Goal: Navigation & Orientation: Find specific page/section

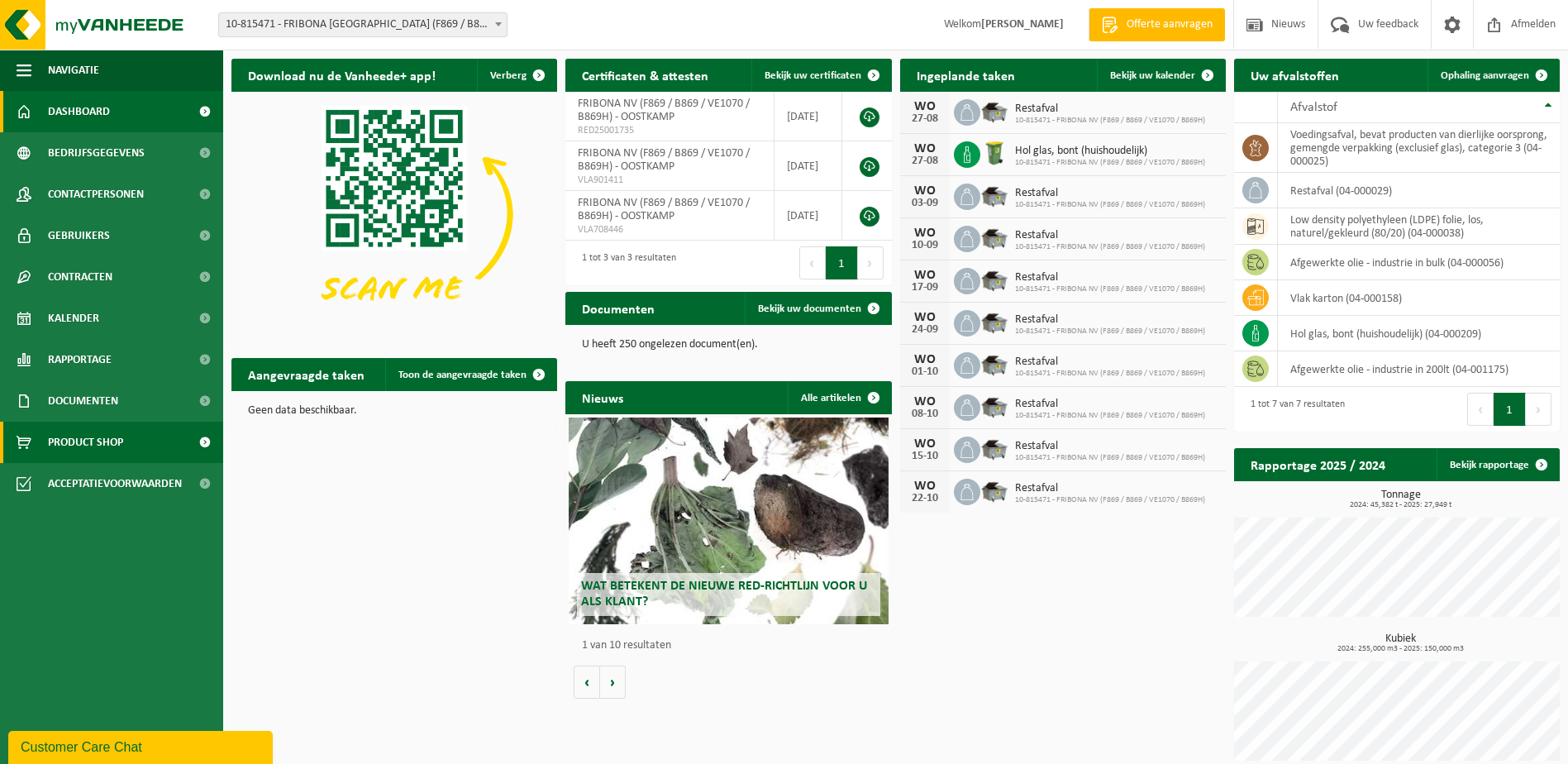
click at [84, 440] on span "Product Shop" at bounding box center [85, 442] width 75 height 41
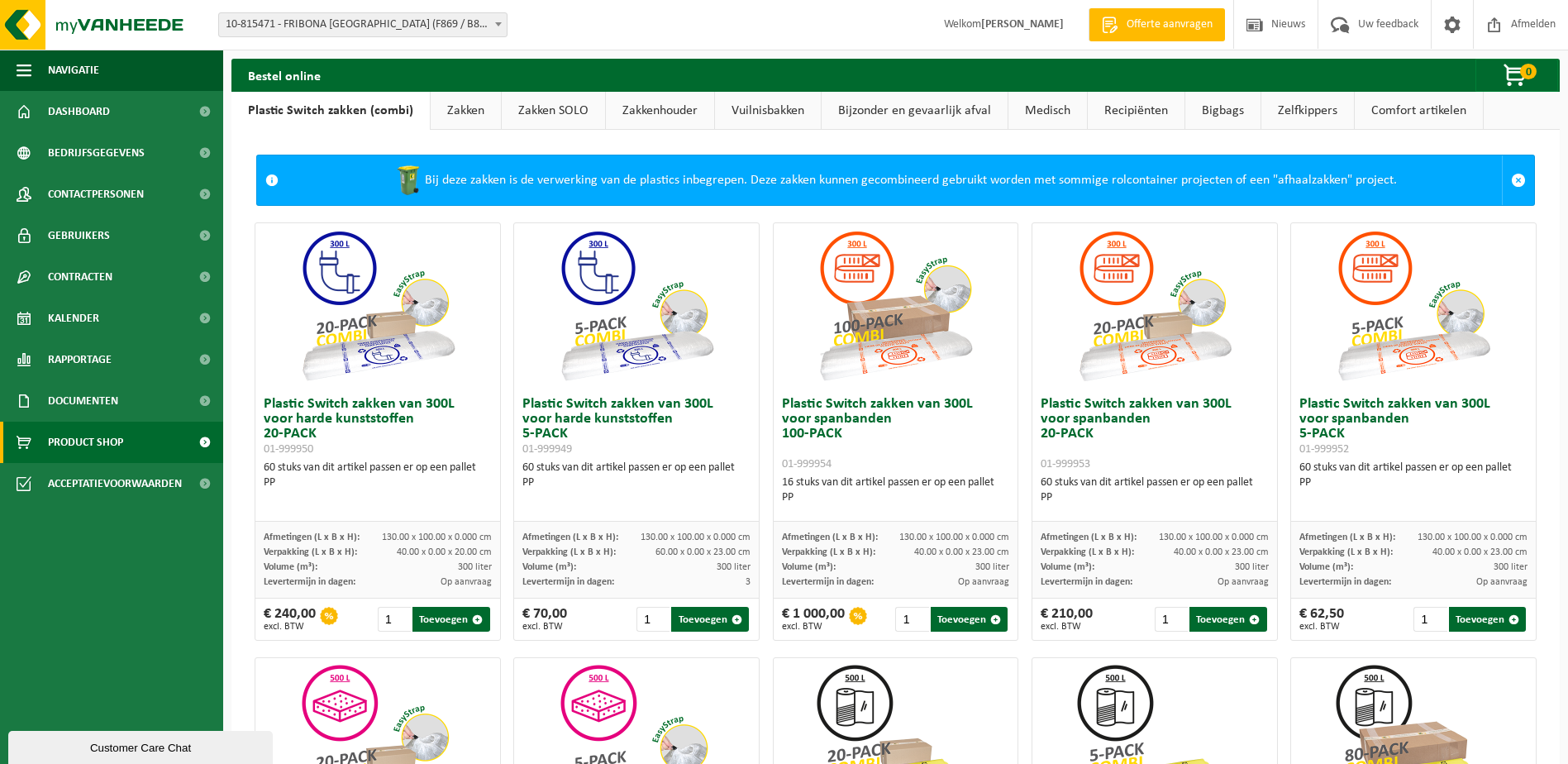
click at [548, 110] on link "Zakken SOLO" at bounding box center [553, 111] width 104 height 38
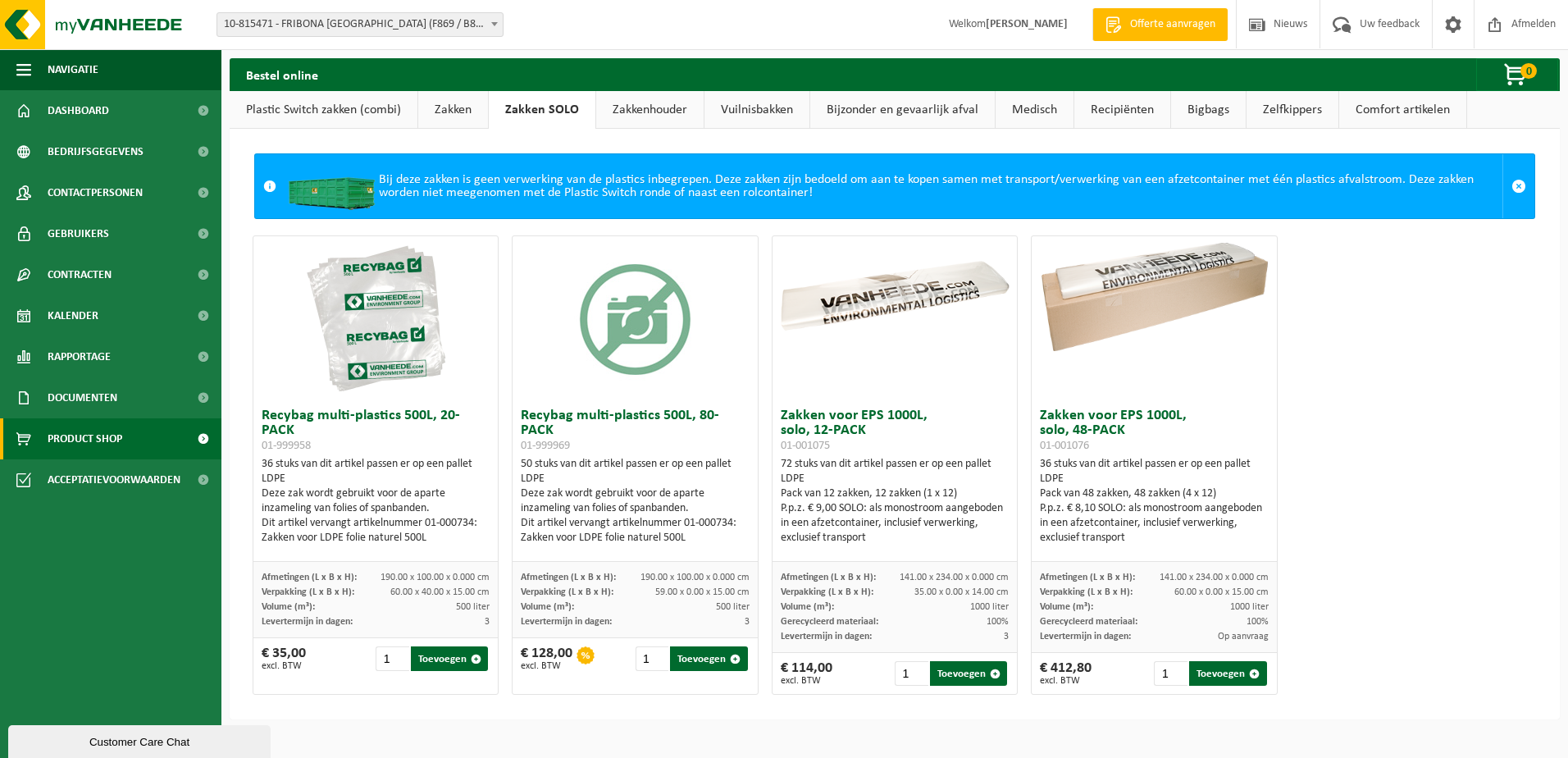
click at [664, 107] on link "Zakkenhouder" at bounding box center [650, 110] width 107 height 38
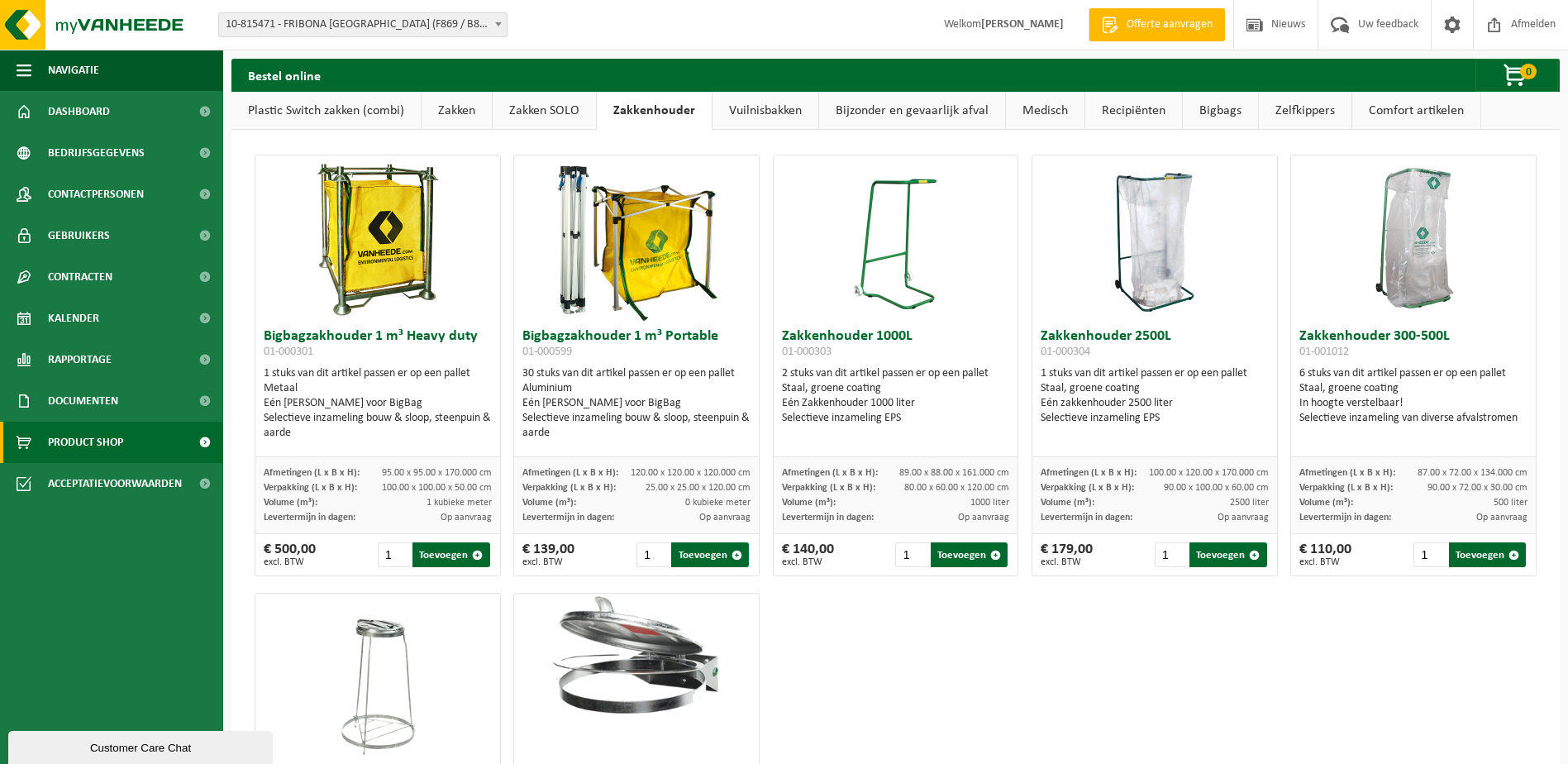
click at [759, 111] on link "Vuilnisbakken" at bounding box center [765, 111] width 106 height 38
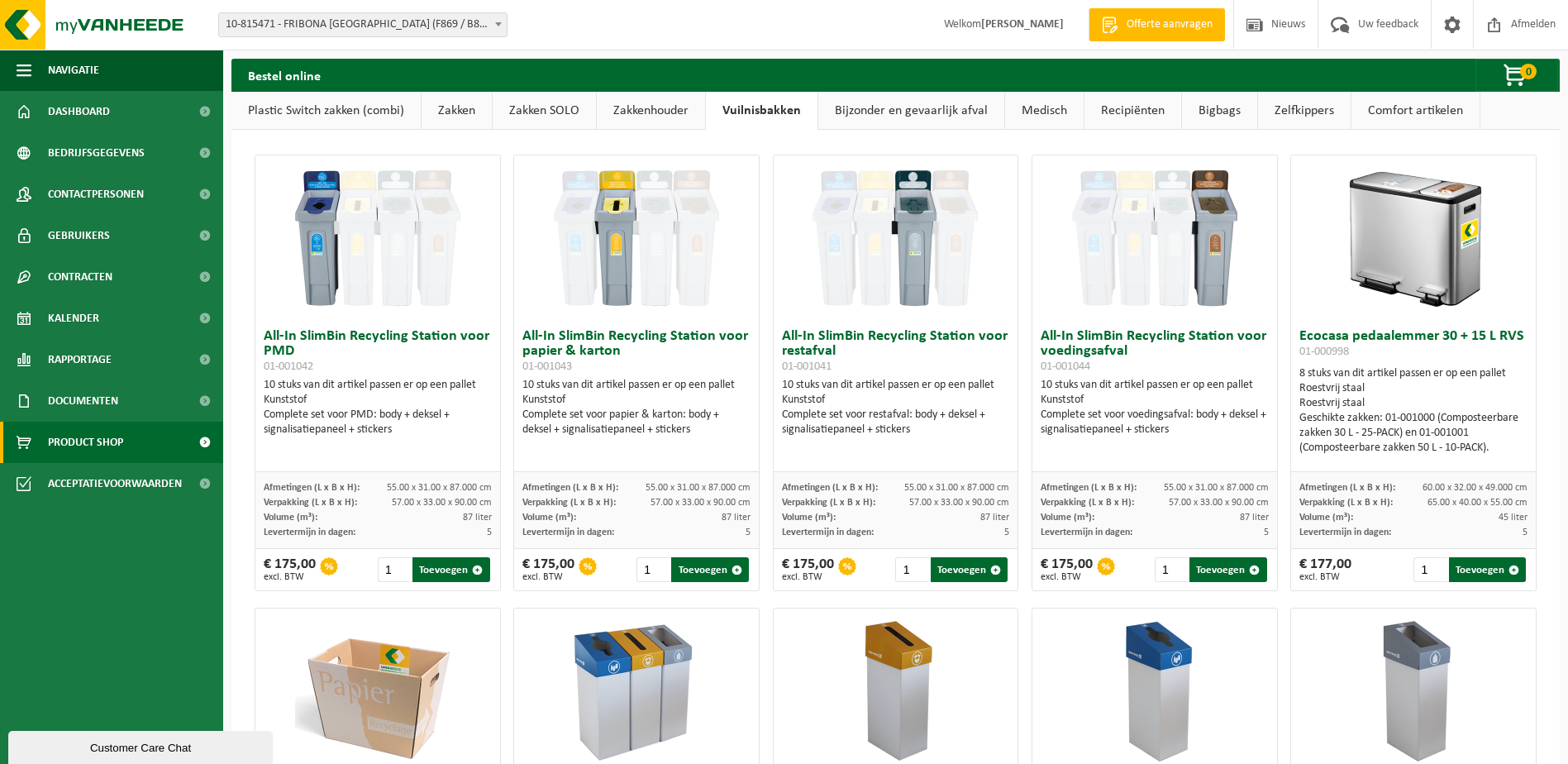
click at [922, 112] on link "Bijzonder en gevaarlijk afval" at bounding box center [911, 111] width 186 height 38
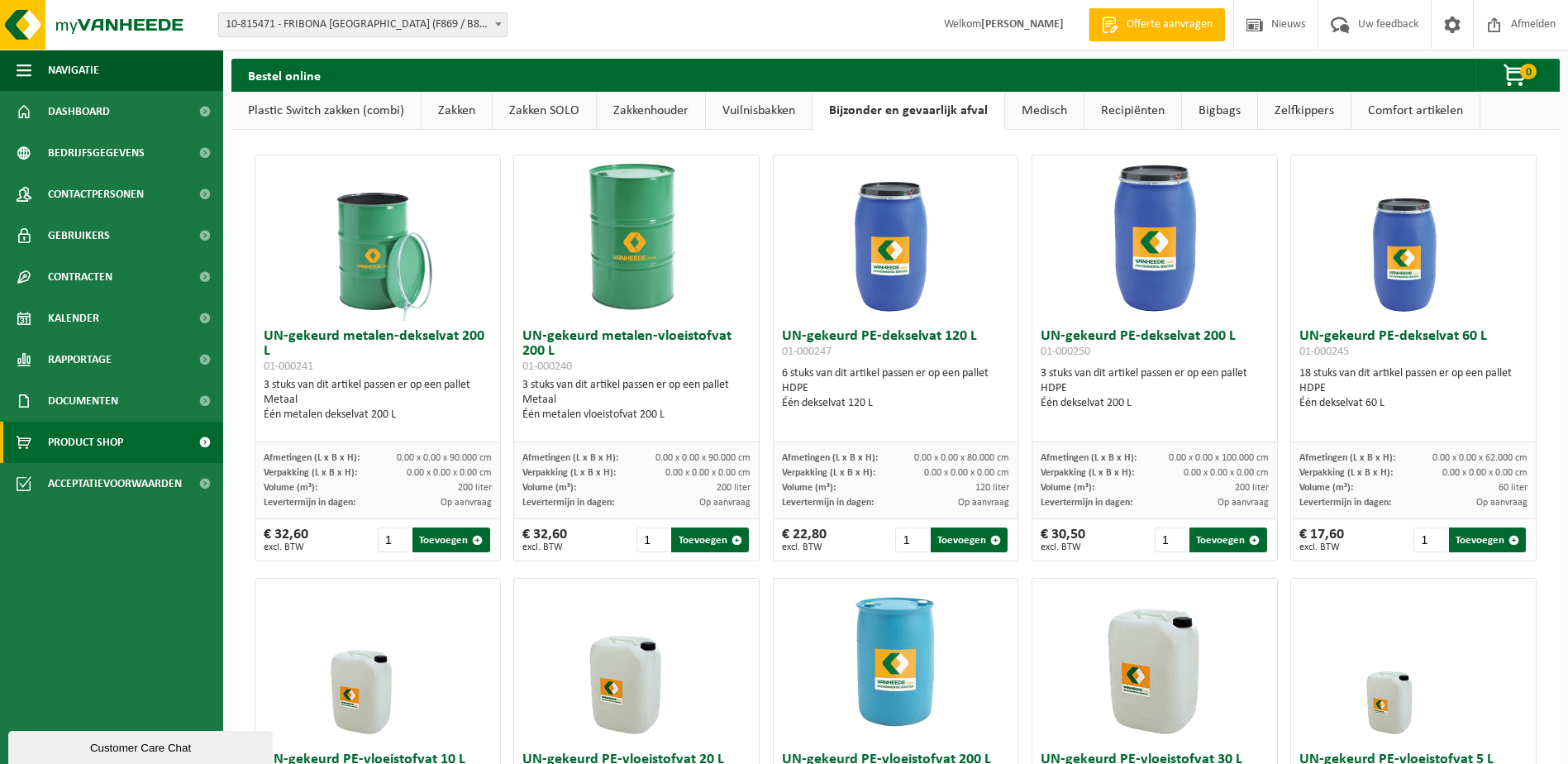
click at [1127, 109] on link "Recipiënten" at bounding box center [1132, 111] width 97 height 38
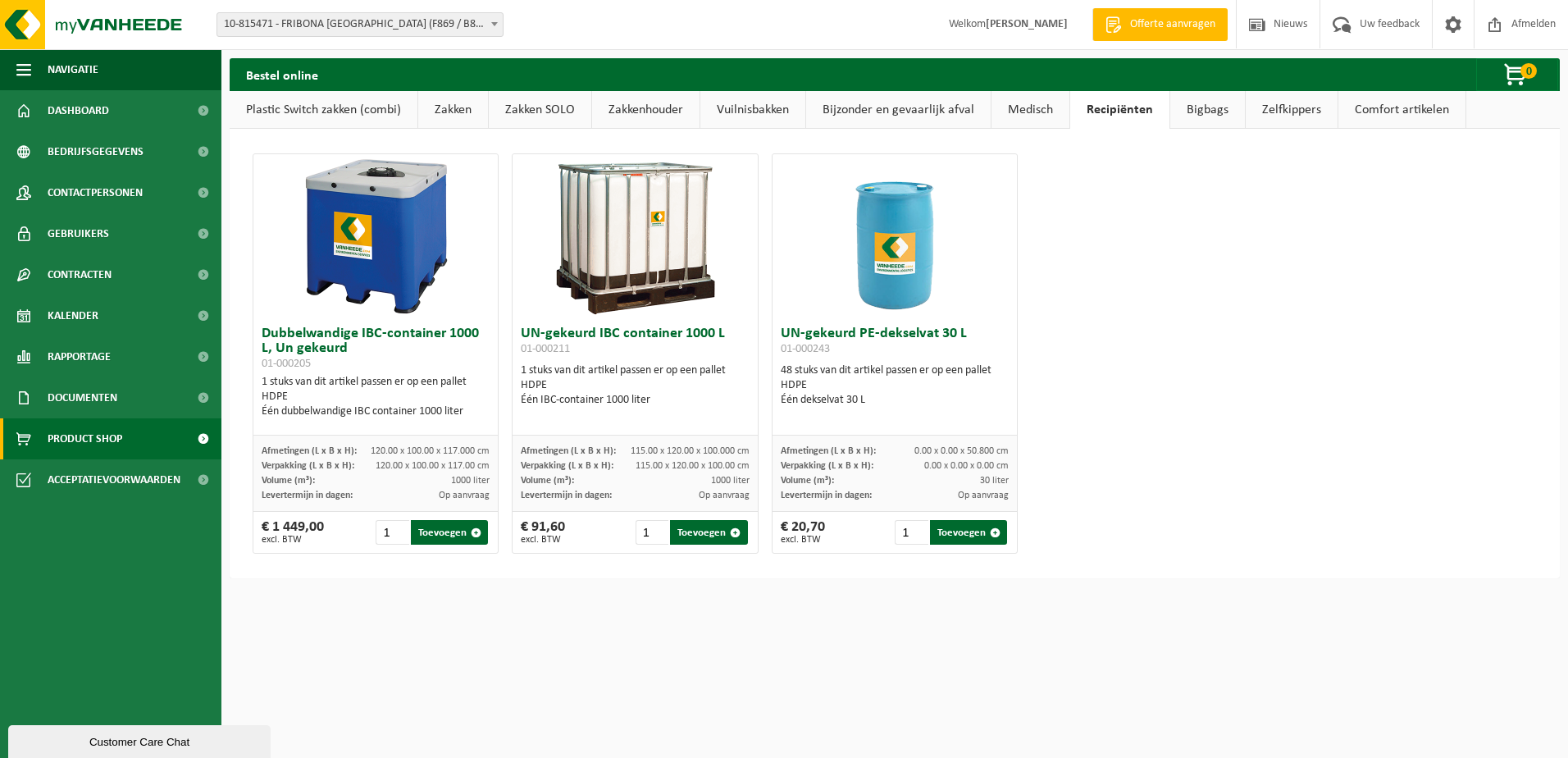
click at [1404, 113] on link "Comfort artikelen" at bounding box center [1402, 110] width 127 height 38
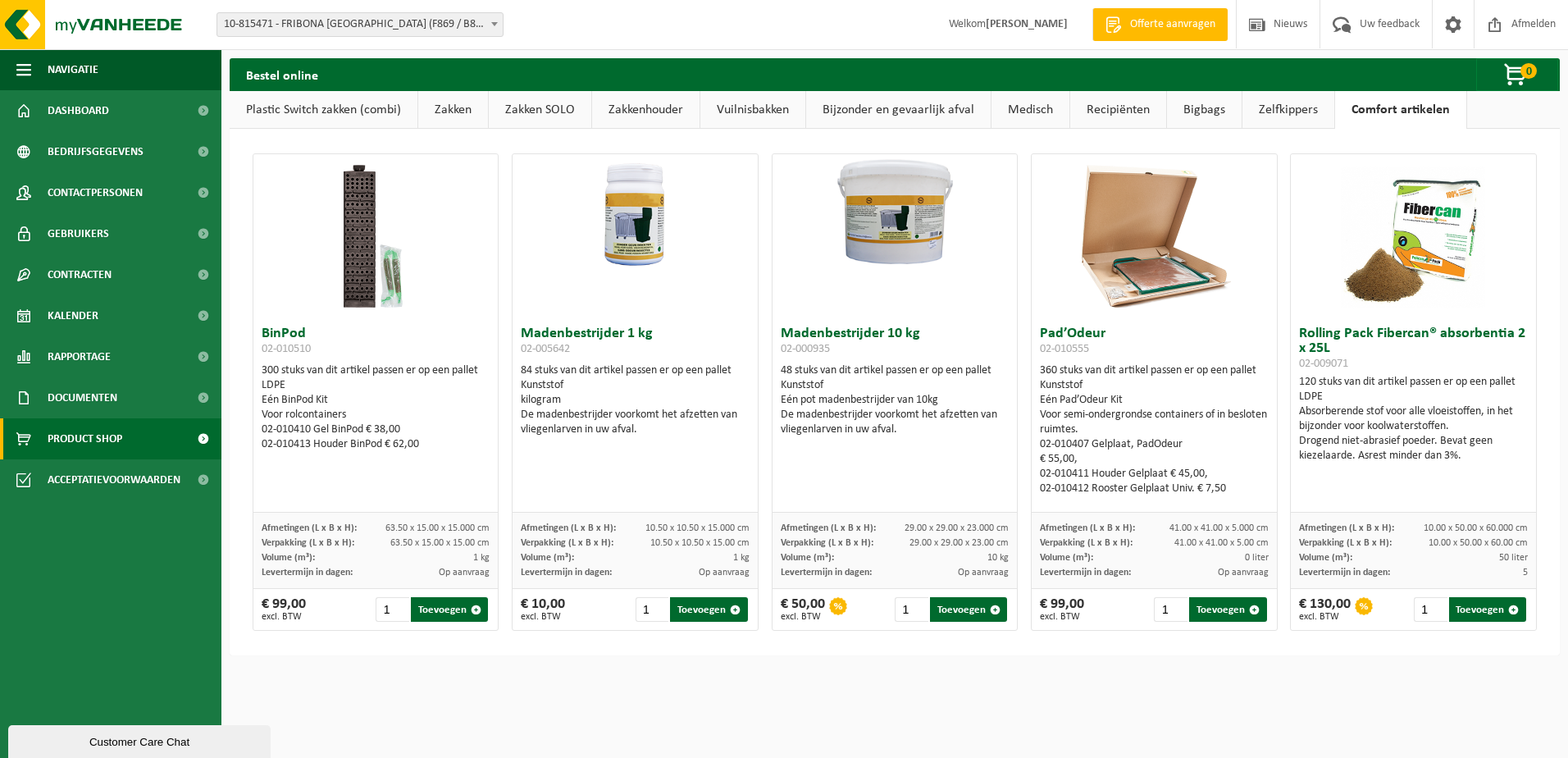
click at [1287, 109] on link "Zelfkippers" at bounding box center [1288, 110] width 92 height 38
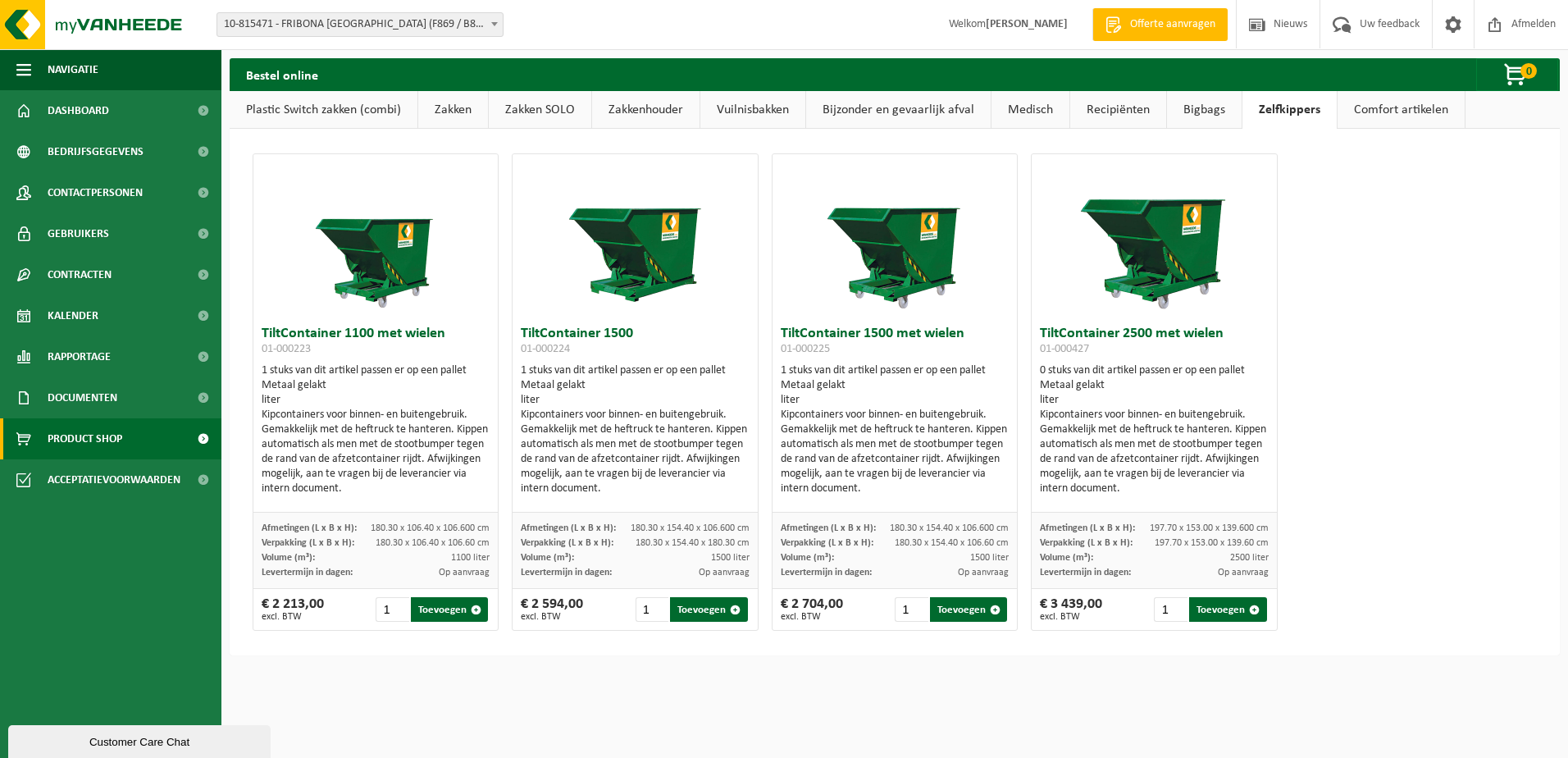
click at [1201, 111] on link "Bigbags" at bounding box center [1204, 110] width 74 height 38
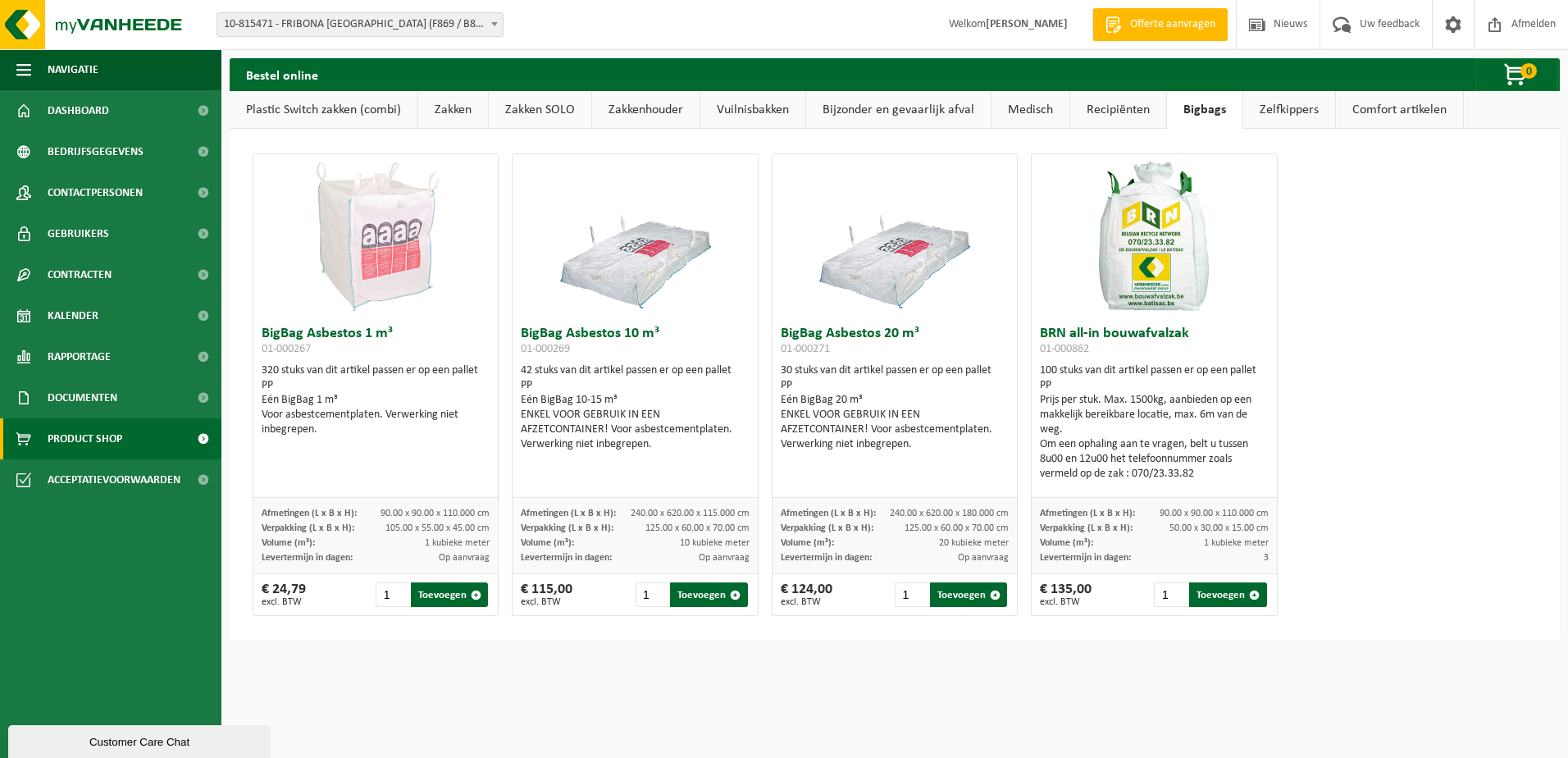
click at [1105, 111] on link "Recipiënten" at bounding box center [1118, 110] width 96 height 38
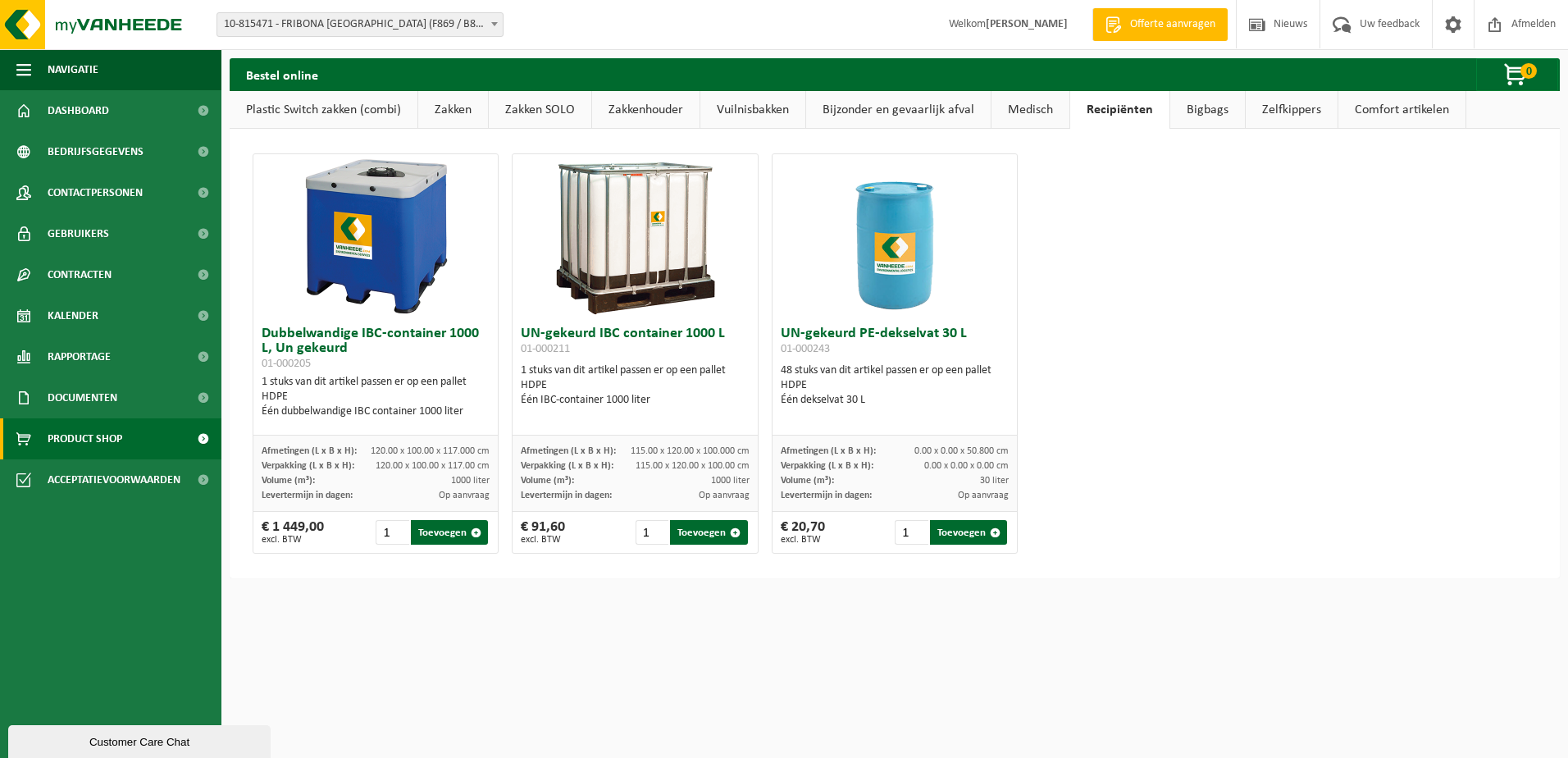
click at [1038, 112] on link "Medisch" at bounding box center [1030, 110] width 78 height 38
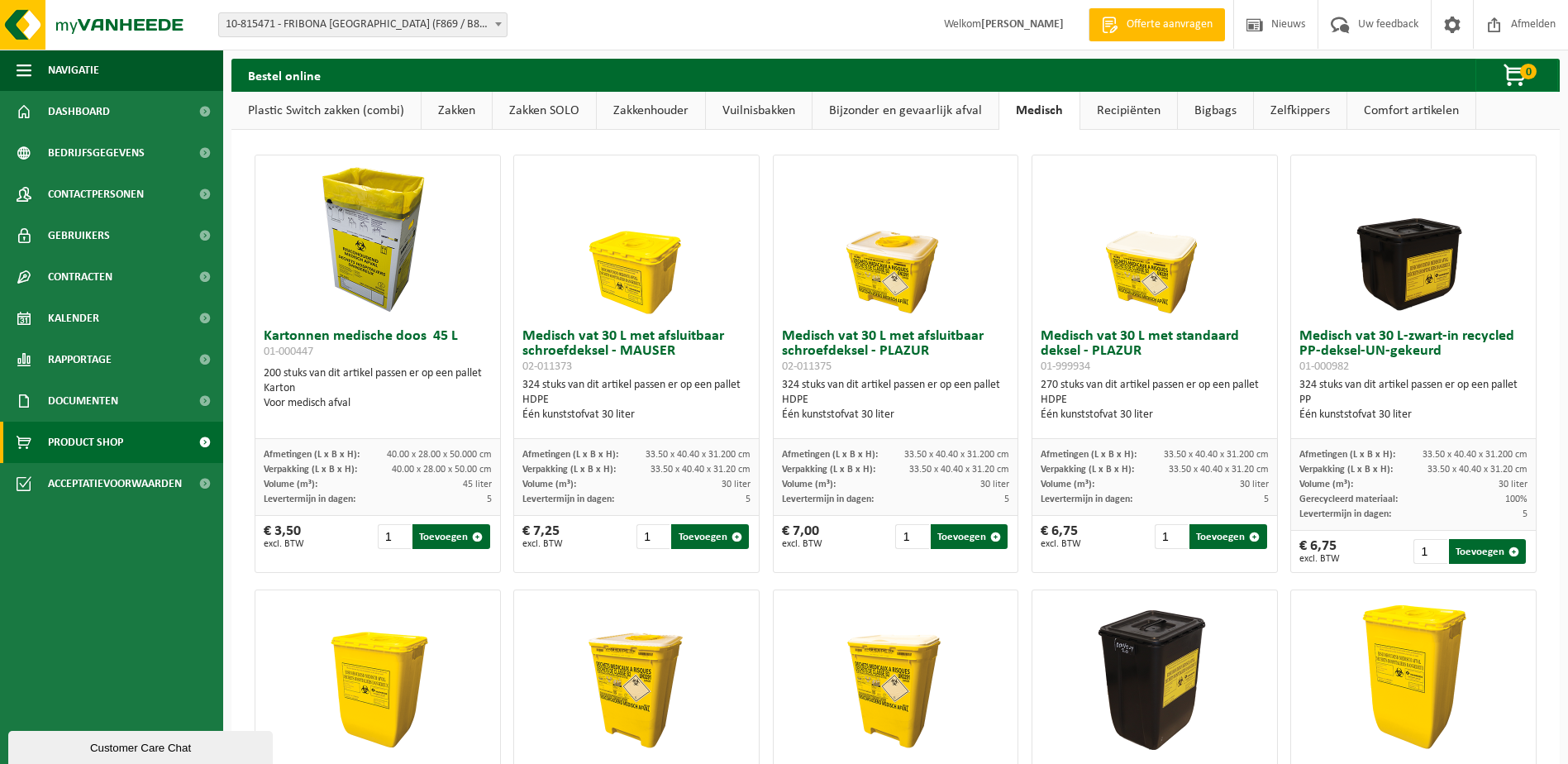
click at [881, 110] on link "Bijzonder en gevaarlijk afval" at bounding box center [906, 111] width 186 height 38
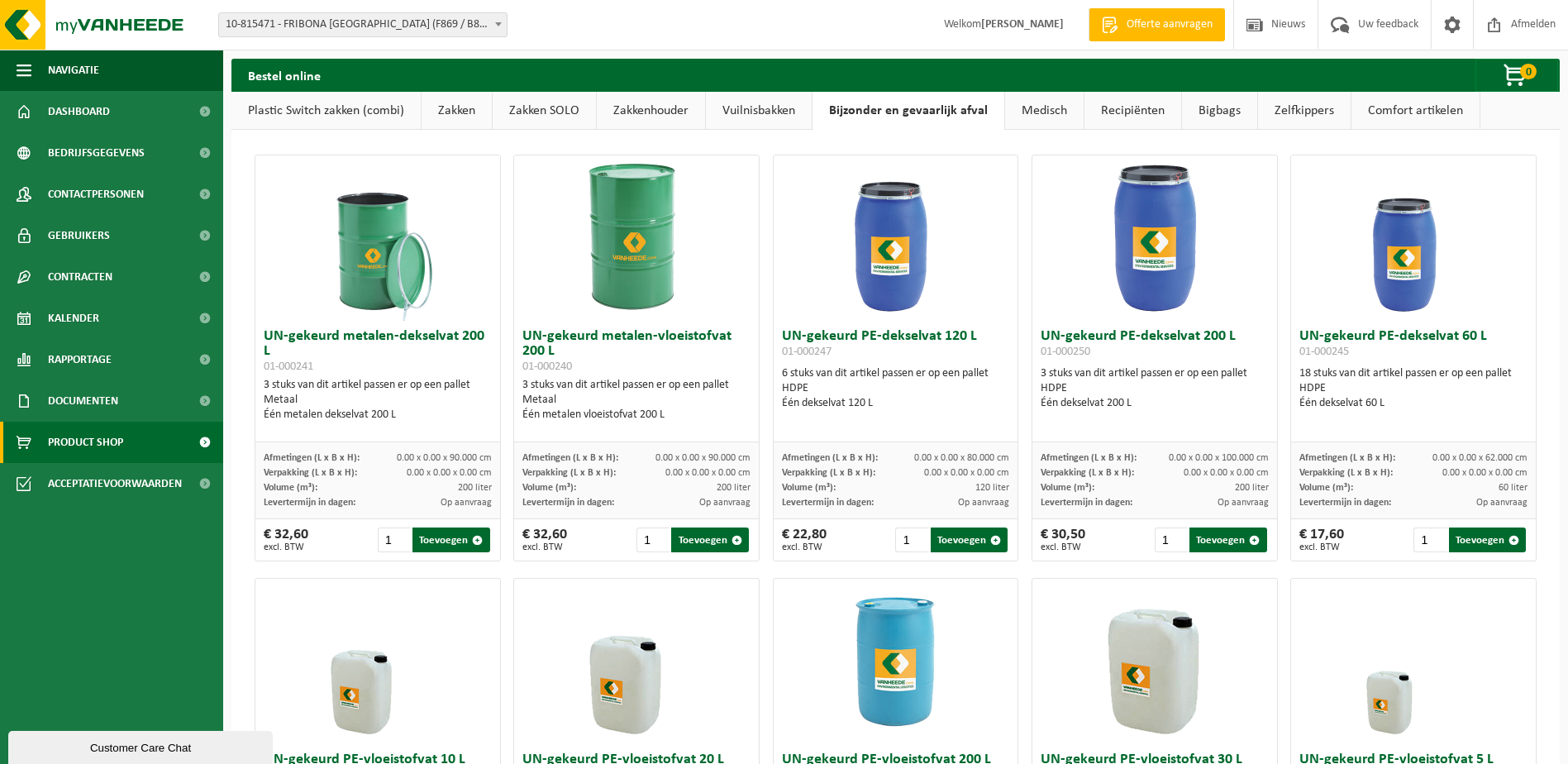
click at [756, 106] on link "Vuilnisbakken" at bounding box center [758, 111] width 106 height 38
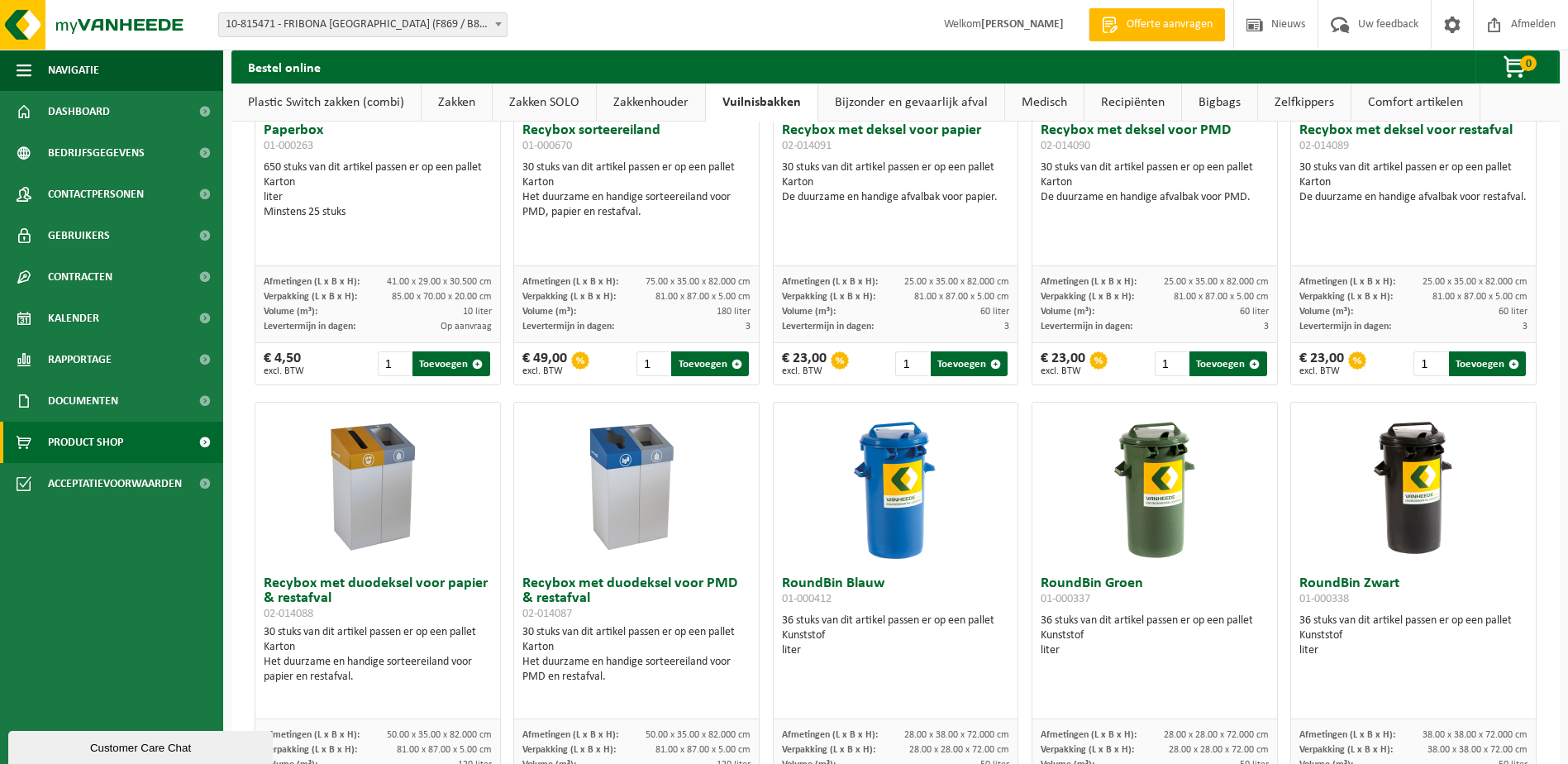
scroll to position [661, 0]
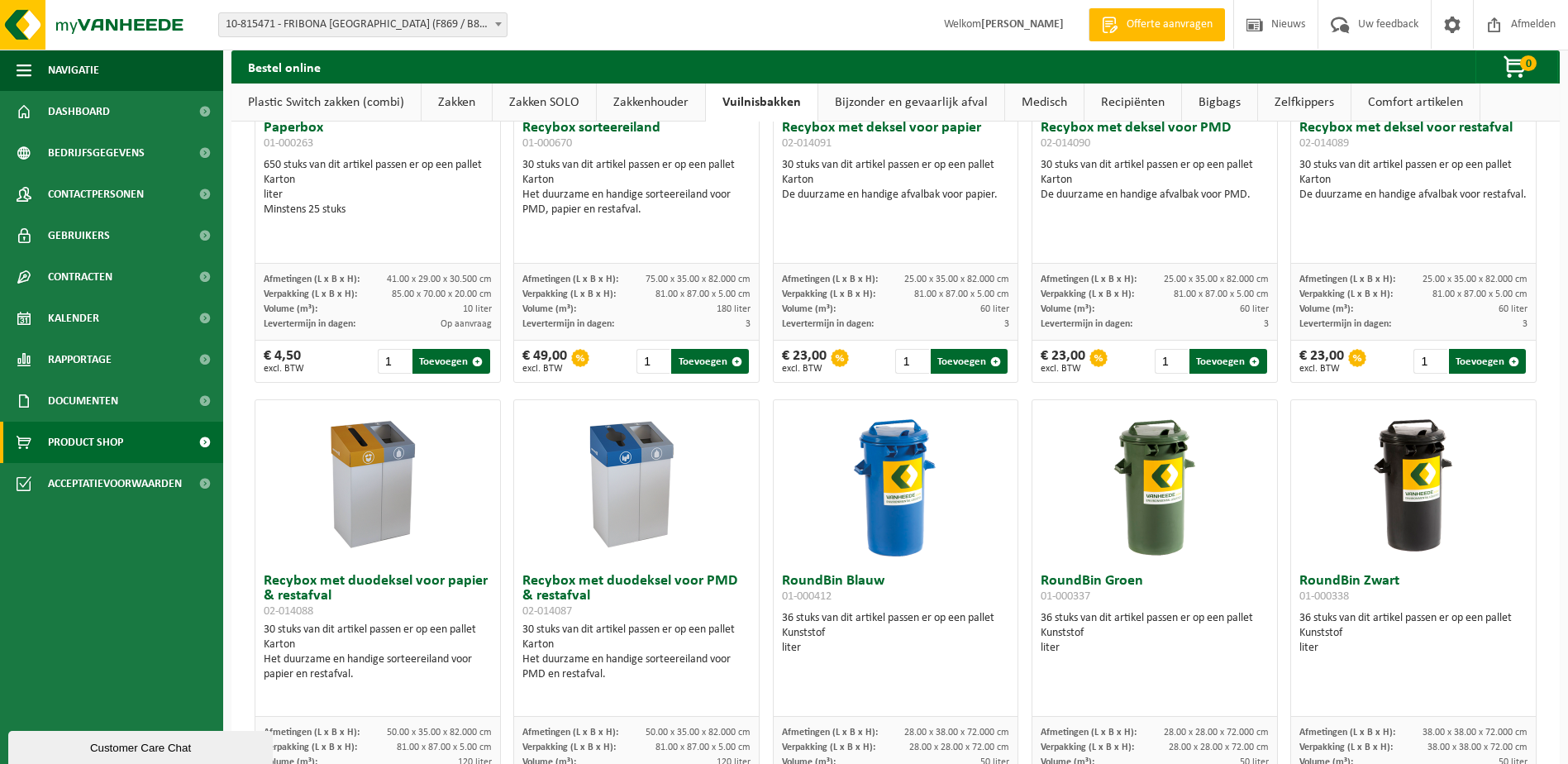
click at [897, 487] on img at bounding box center [895, 482] width 83 height 165
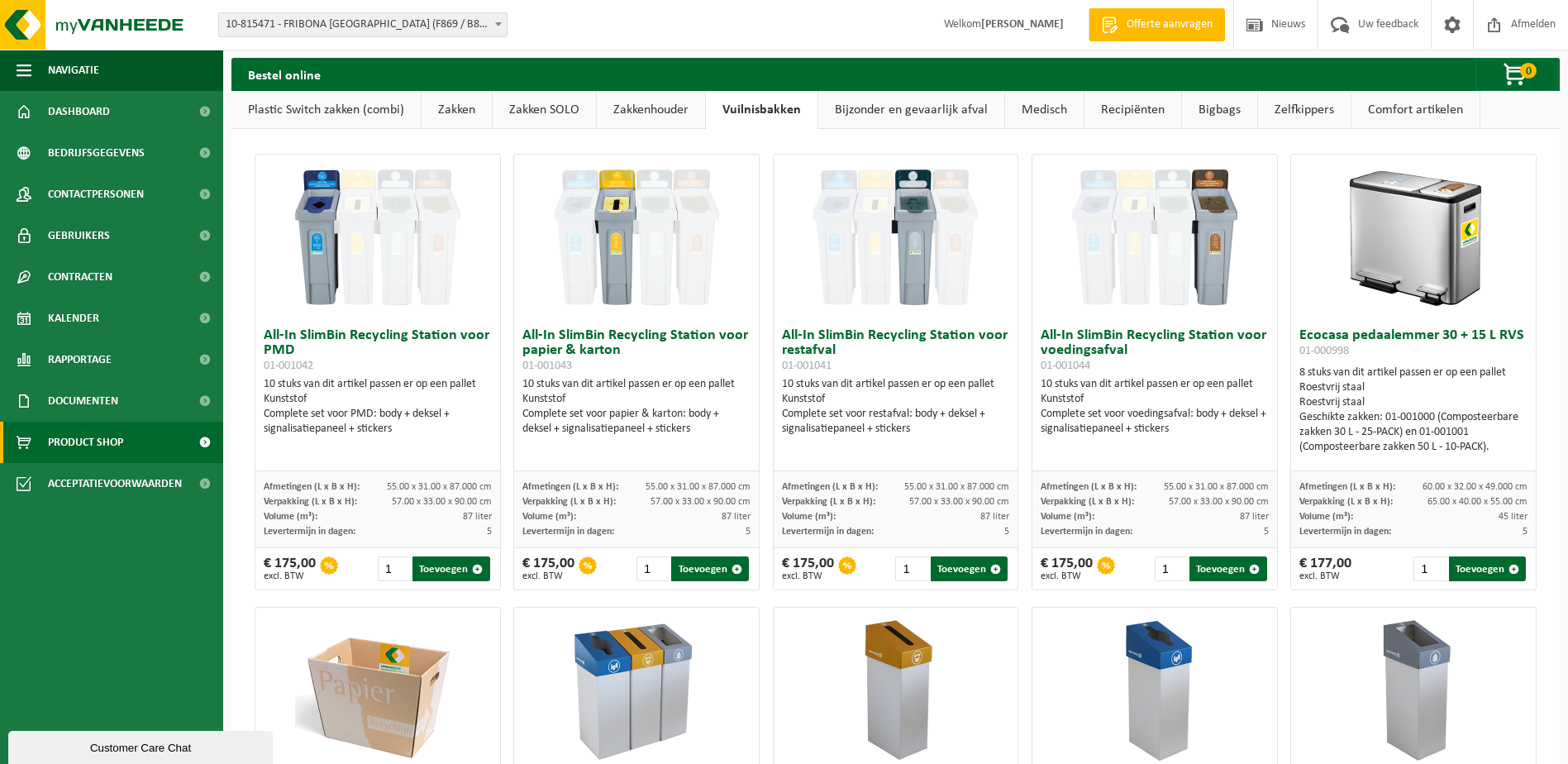
scroll to position [0, 0]
